Goal: Information Seeking & Learning: Learn about a topic

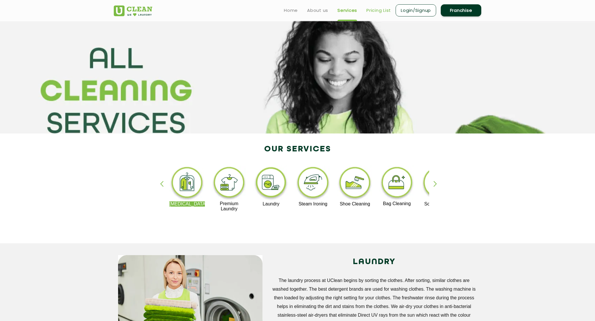
click at [377, 8] on link "Pricing List" at bounding box center [378, 10] width 25 height 7
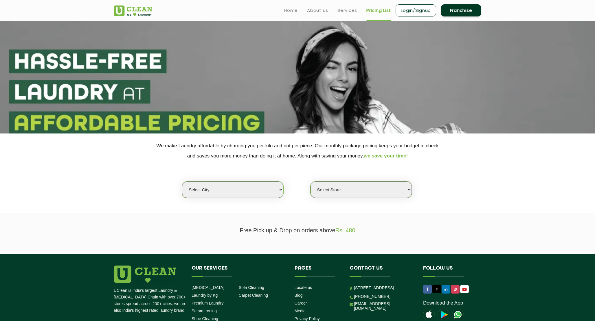
click at [248, 189] on select "Select city [GEOGRAPHIC_DATA] [GEOGRAPHIC_DATA] [GEOGRAPHIC_DATA] [GEOGRAPHIC_D…" at bounding box center [232, 190] width 101 height 16
select select "2"
click at [182, 182] on select "Select city [GEOGRAPHIC_DATA] [GEOGRAPHIC_DATA] [GEOGRAPHIC_DATA] [GEOGRAPHIC_D…" at bounding box center [232, 190] width 101 height 16
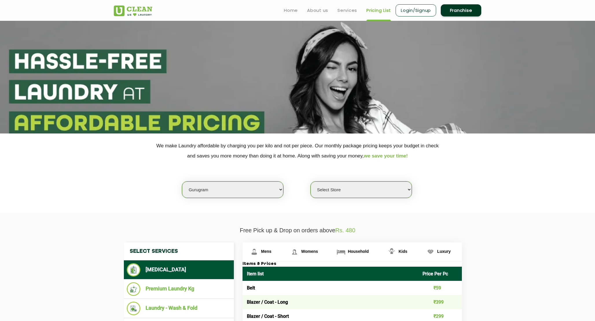
click at [319, 185] on select "Select Store [GEOGRAPHIC_DATA] Sector 66 [GEOGRAPHIC_DATA] Phase [GEOGRAPHIC_DA…" at bounding box center [360, 190] width 101 height 16
select select "202"
click at [310, 182] on select "Select Store [GEOGRAPHIC_DATA] Sector 66 [GEOGRAPHIC_DATA] Phase [GEOGRAPHIC_DA…" at bounding box center [360, 190] width 101 height 16
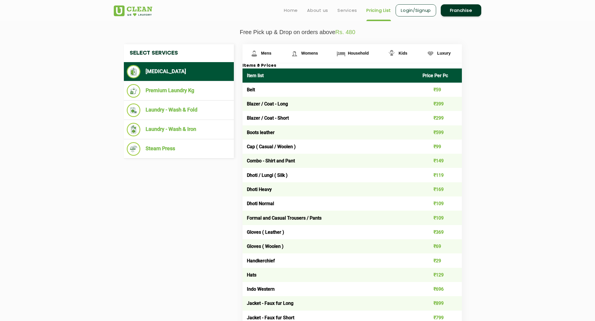
scroll to position [193, 0]
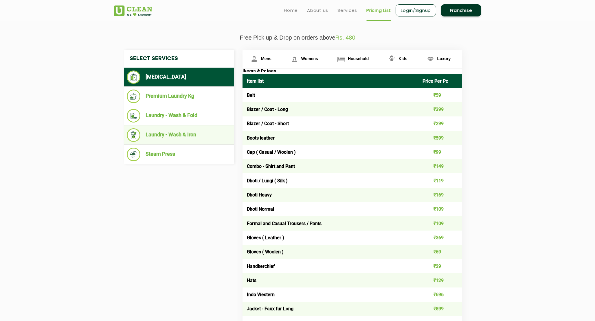
click at [193, 130] on li "Laundry - Wash & Iron" at bounding box center [179, 135] width 104 height 14
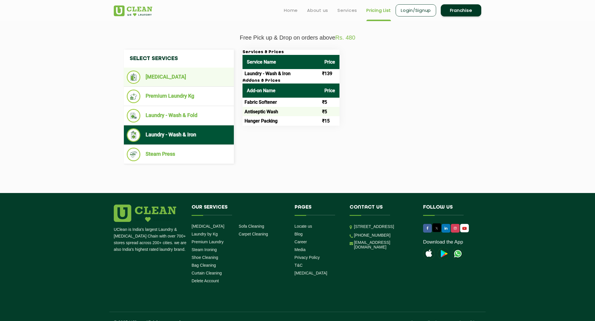
click at [185, 81] on li "[MEDICAL_DATA]" at bounding box center [179, 77] width 104 height 13
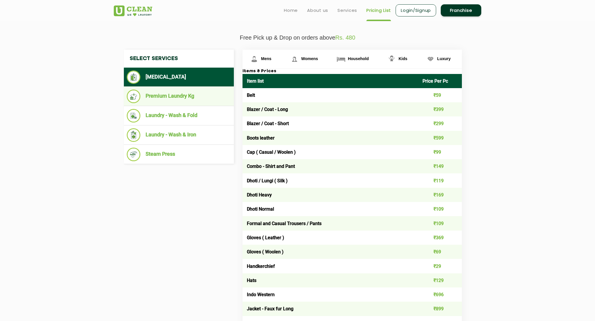
click at [199, 97] on li "Premium Laundry Kg" at bounding box center [179, 97] width 104 height 14
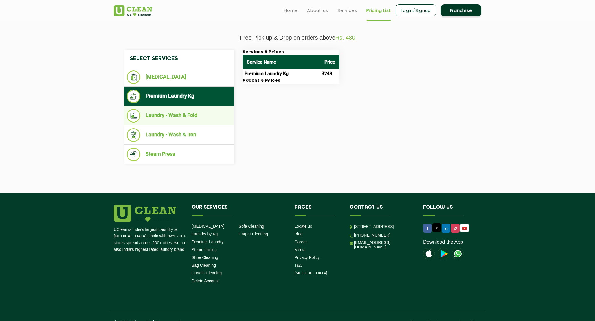
click at [200, 111] on li "Laundry - Wash & Fold" at bounding box center [179, 116] width 104 height 14
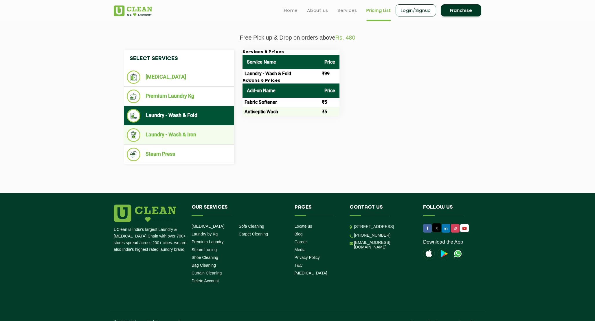
click at [196, 133] on li "Laundry - Wash & Iron" at bounding box center [179, 135] width 104 height 14
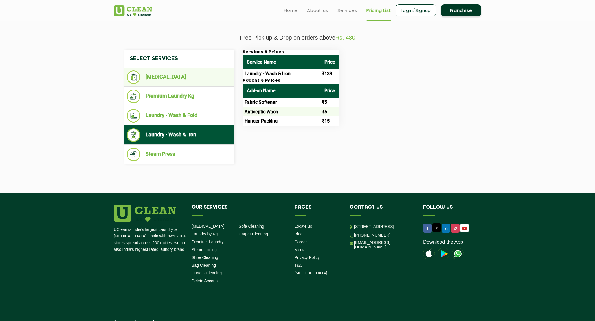
click at [187, 81] on li "[MEDICAL_DATA]" at bounding box center [179, 77] width 104 height 13
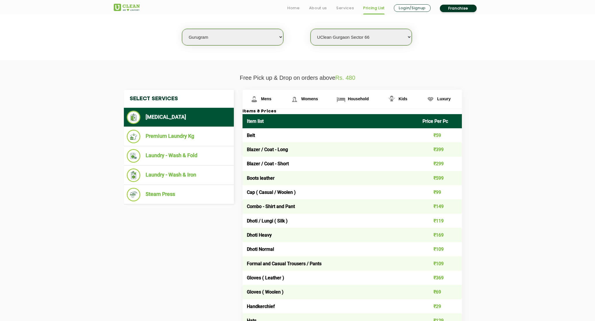
scroll to position [206, 0]
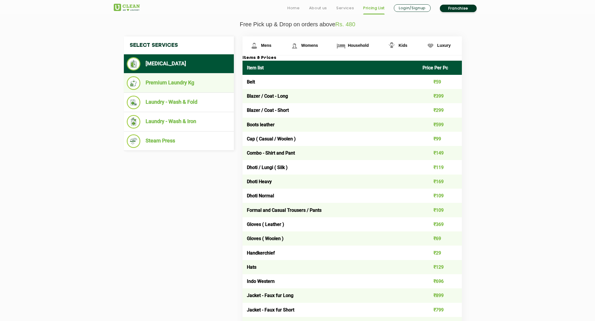
click at [177, 80] on li "Premium Laundry Kg" at bounding box center [179, 83] width 104 height 14
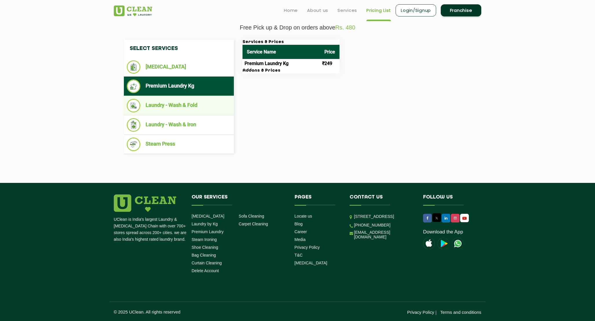
click at [175, 100] on li "Laundry - Wash & Fold" at bounding box center [179, 106] width 104 height 14
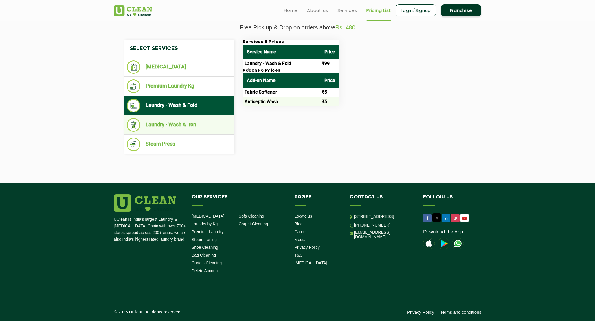
click at [175, 120] on li "Laundry - Wash & Iron" at bounding box center [179, 125] width 104 height 14
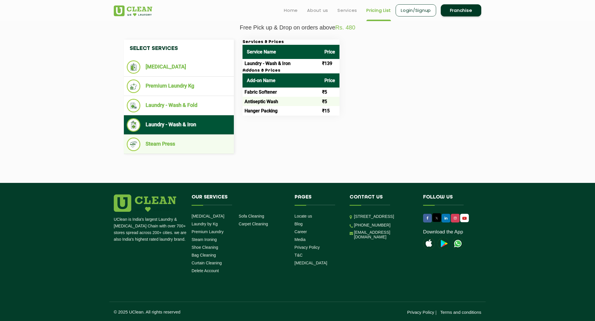
click at [174, 139] on li "Steam Press" at bounding box center [179, 145] width 104 height 14
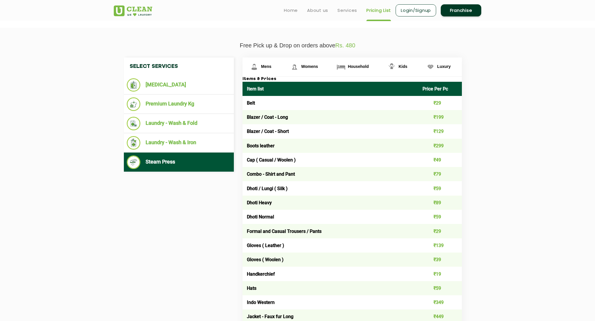
scroll to position [0, 0]
